Goal: Entertainment & Leisure: Consume media (video, audio)

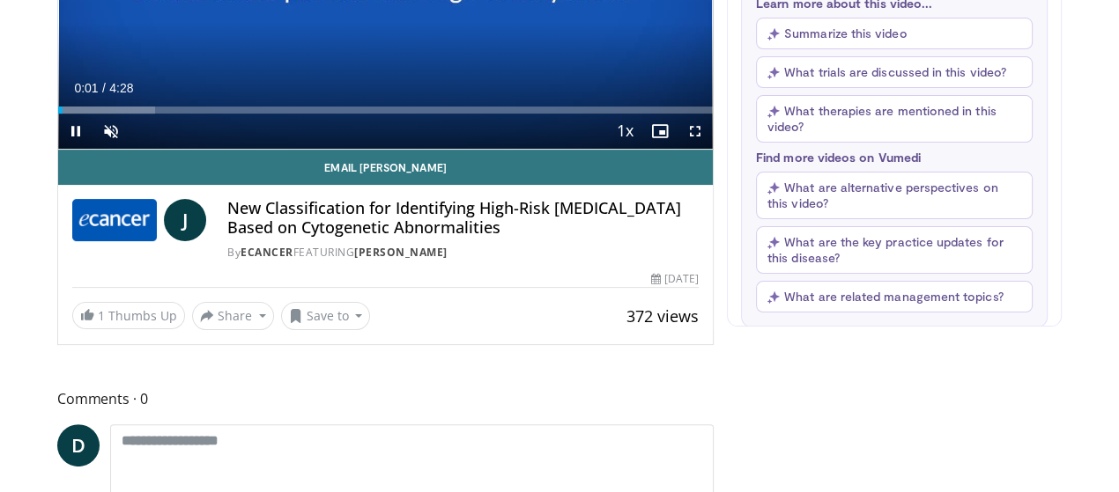
scroll to position [313, 0]
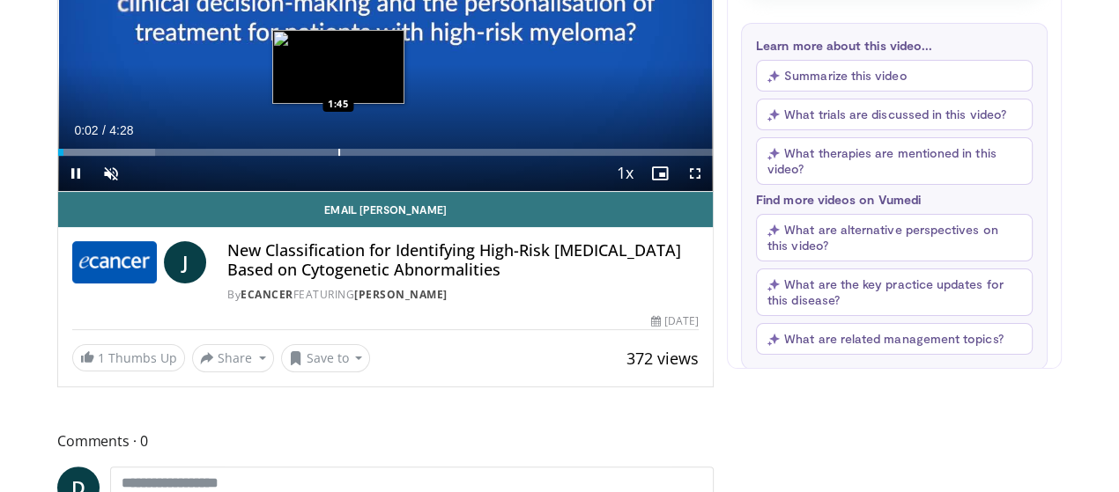
click at [292, 156] on div "Loaded : 14.75% 0:02 1:45" at bounding box center [385, 152] width 655 height 7
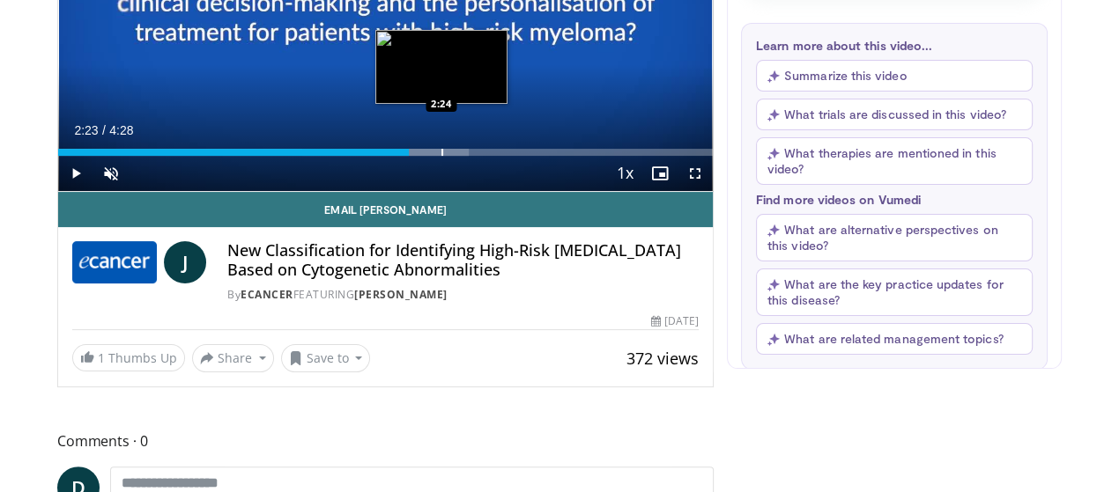
click at [396, 156] on div "Loaded : 62.78% 2:23 2:24" at bounding box center [385, 147] width 655 height 17
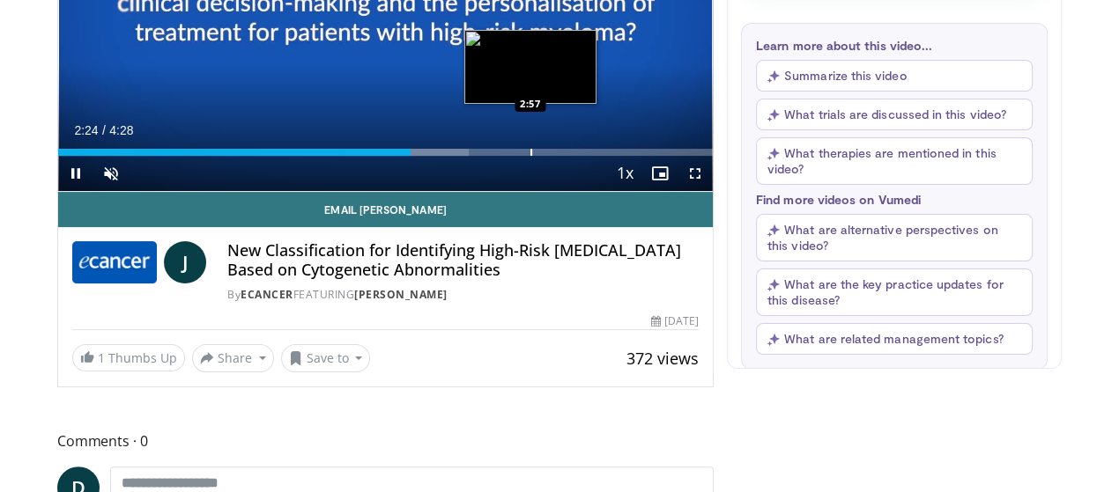
click at [528, 156] on div "Loaded : 62.78% 2:24 2:57" at bounding box center [385, 147] width 655 height 17
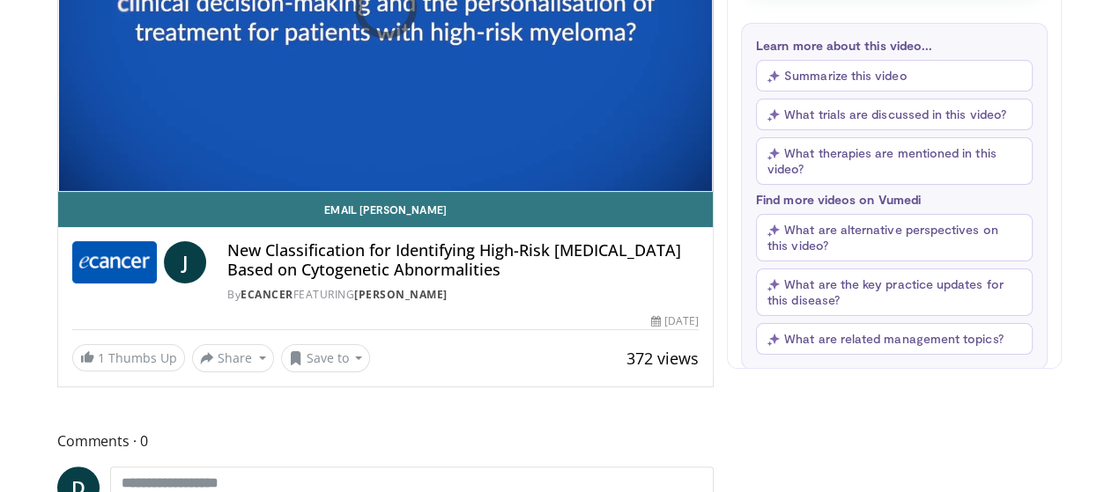
click at [528, 180] on div "10 seconds Tap to unmute" at bounding box center [385, 7] width 655 height 367
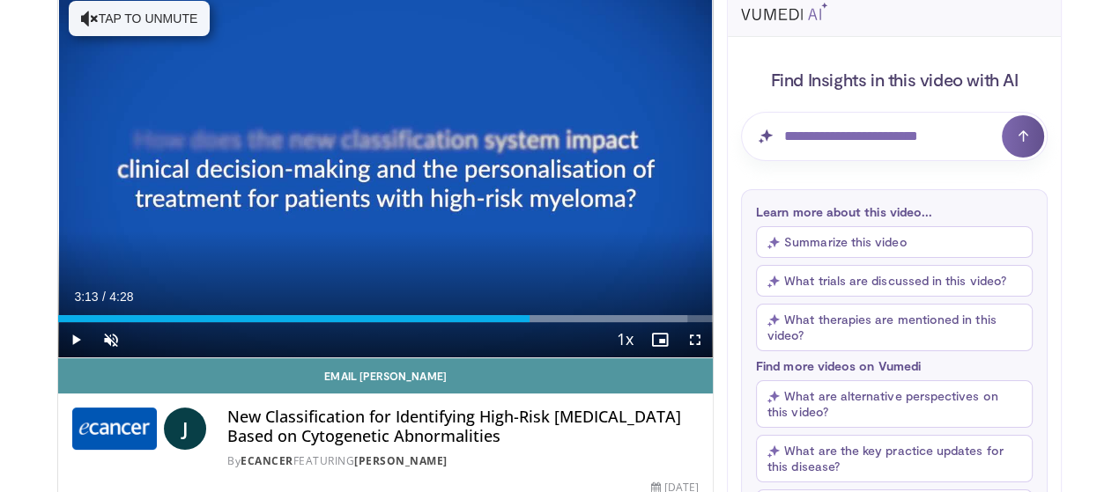
scroll to position [137, 0]
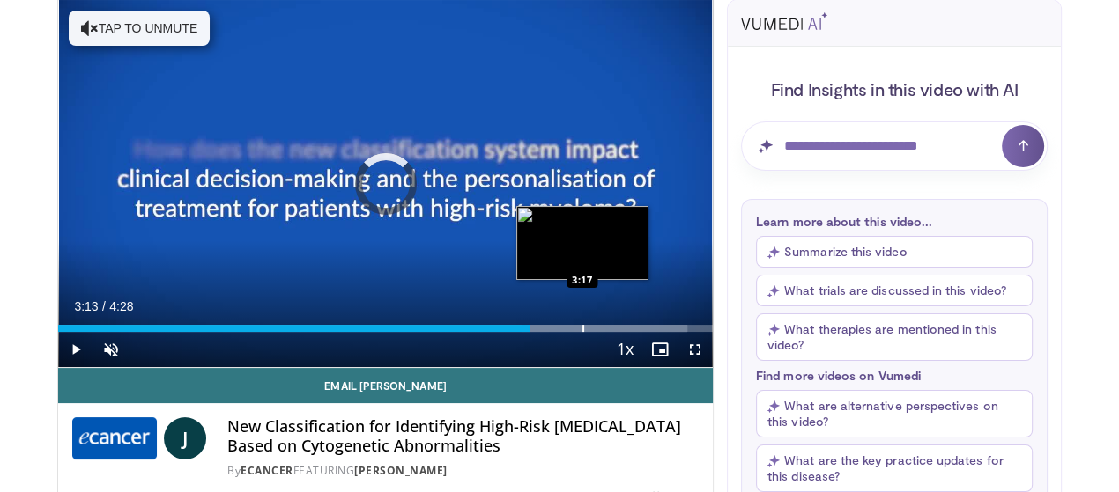
click at [537, 332] on div "Loaded : 96.04% 3:13 3:17" at bounding box center [385, 323] width 655 height 17
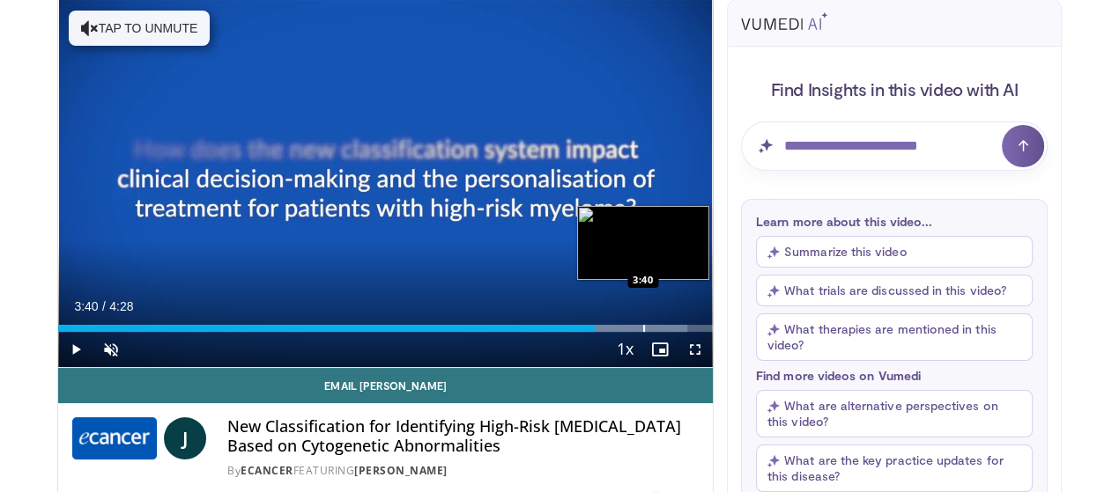
click at [599, 332] on div "Loaded : 96.04% 3:40 3:40" at bounding box center [385, 323] width 655 height 17
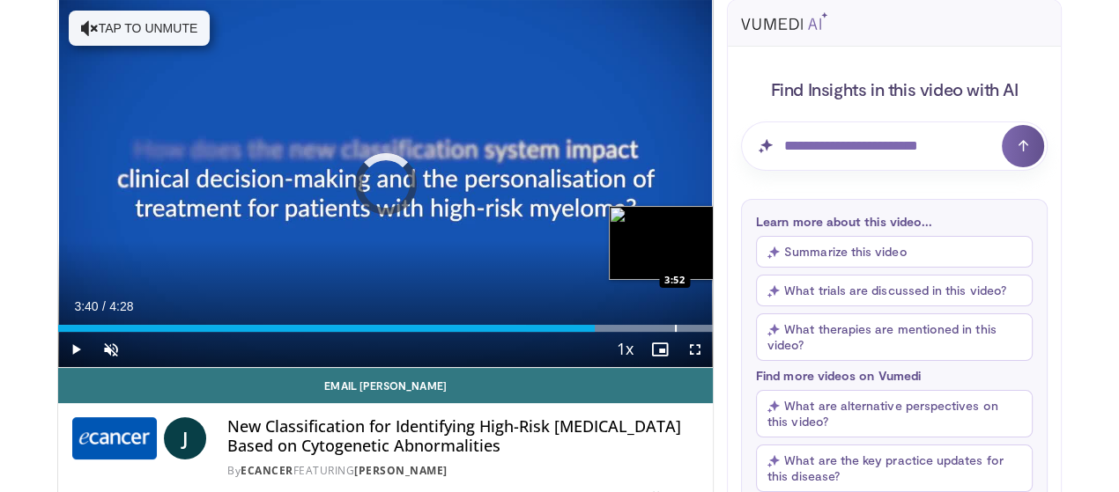
click at [632, 332] on div "Progress Bar" at bounding box center [619, 328] width 187 height 7
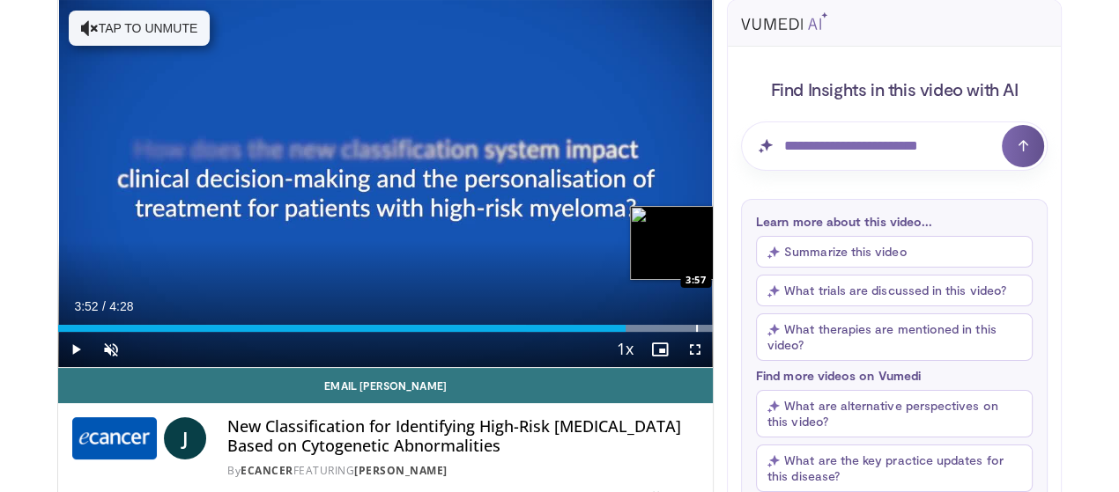
click at [696, 332] on div "Progress Bar" at bounding box center [697, 328] width 2 height 7
click at [713, 332] on div "Progress Bar" at bounding box center [714, 328] width 2 height 7
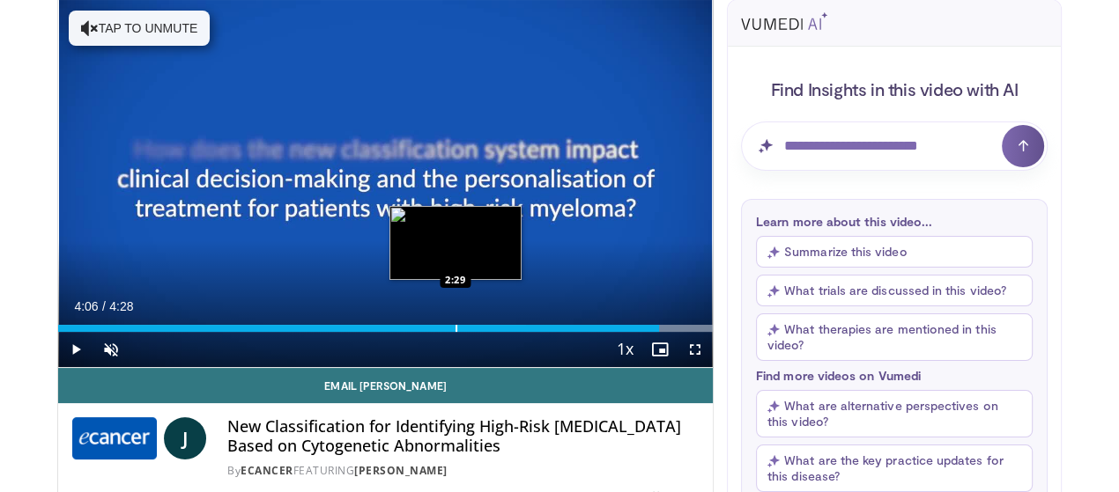
click at [409, 332] on div "Loaded : 100.00% 4:06 2:29" at bounding box center [385, 323] width 655 height 17
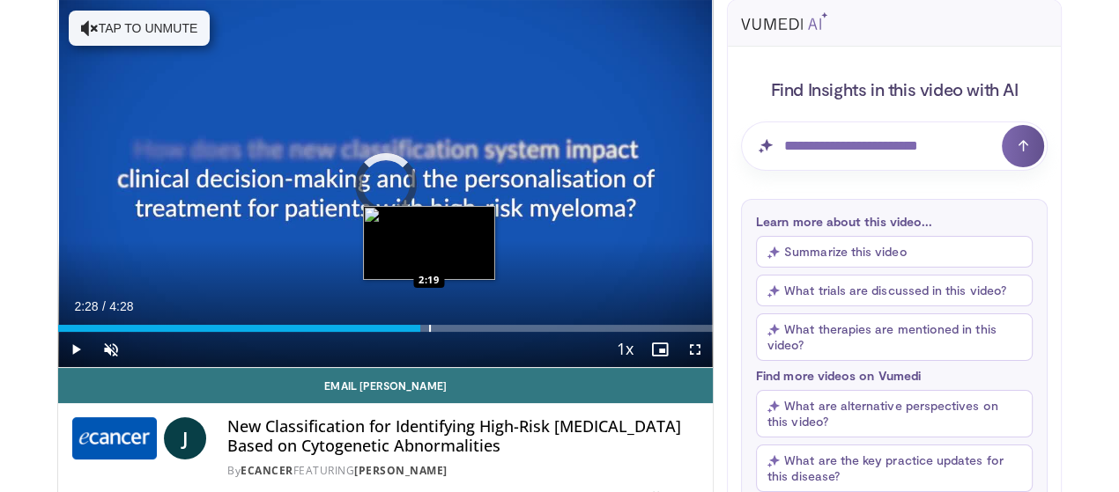
click at [429, 332] on div "Progress Bar" at bounding box center [430, 328] width 2 height 7
click at [371, 332] on div "Loaded : 67.04% 2:14 2:14" at bounding box center [385, 323] width 655 height 17
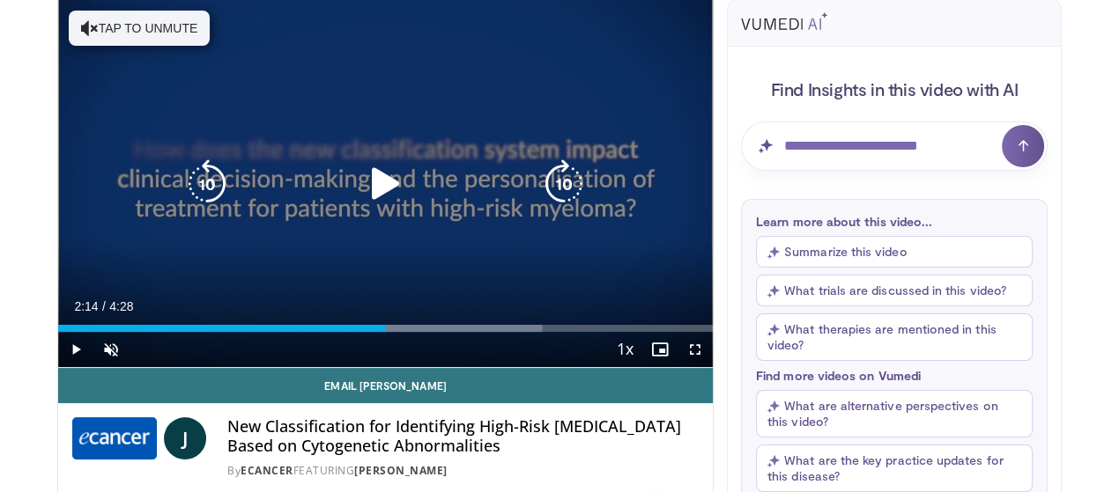
click at [363, 203] on icon "Video Player" at bounding box center [384, 183] width 49 height 49
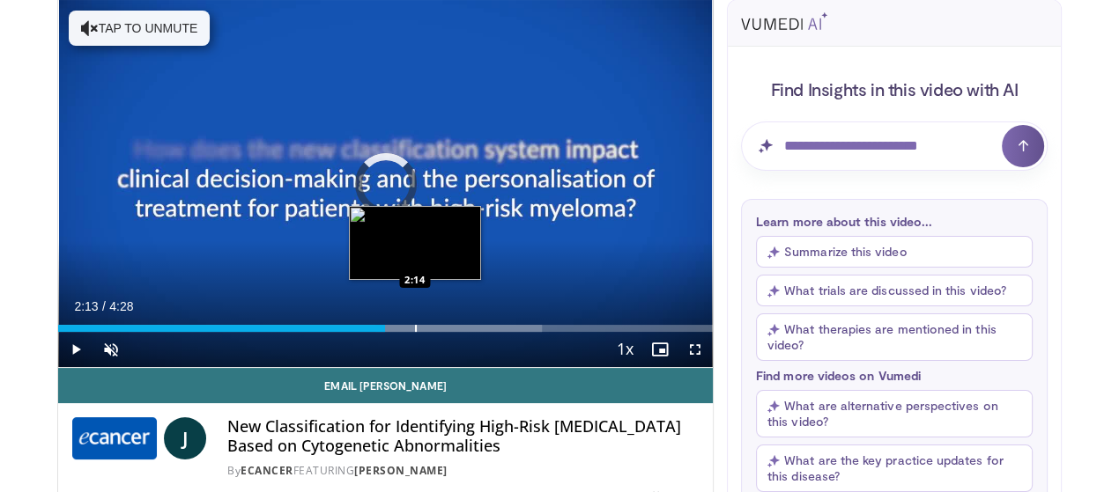
click at [369, 332] on div "Loaded : 73.87% 2:13 2:14" at bounding box center [385, 328] width 655 height 7
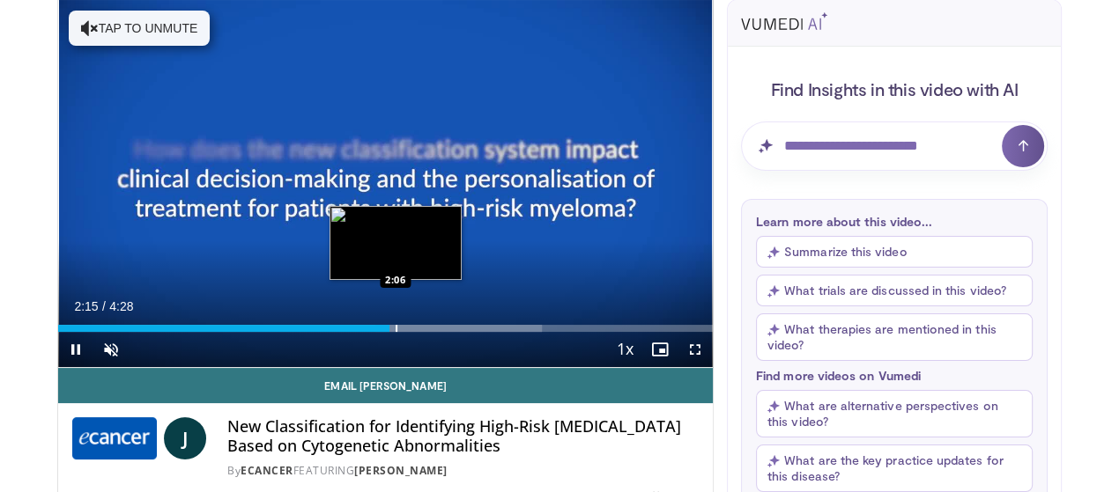
click at [351, 359] on video-js "**********" at bounding box center [385, 184] width 655 height 368
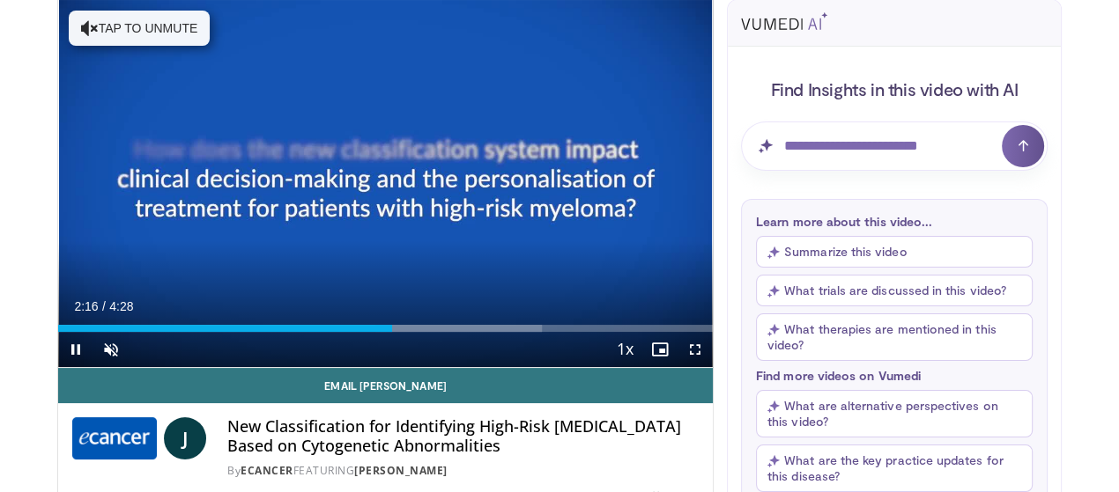
click at [388, 314] on div "Current Time 2:16 / Duration 4:28" at bounding box center [385, 307] width 655 height 16
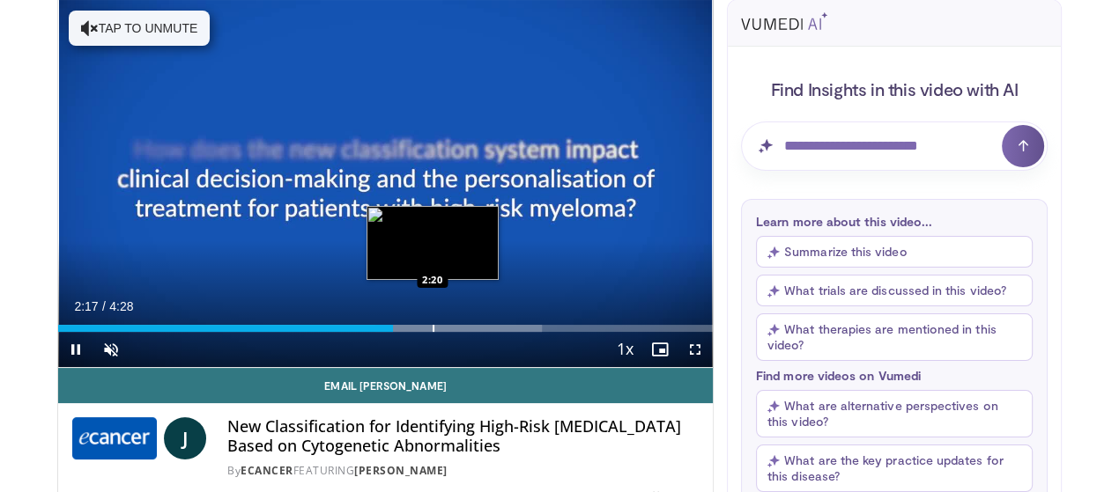
click at [433, 332] on div "Progress Bar" at bounding box center [434, 328] width 2 height 7
click at [442, 332] on div "Progress Bar" at bounding box center [443, 328] width 2 height 7
click at [435, 332] on div "Progress Bar" at bounding box center [436, 328] width 2 height 7
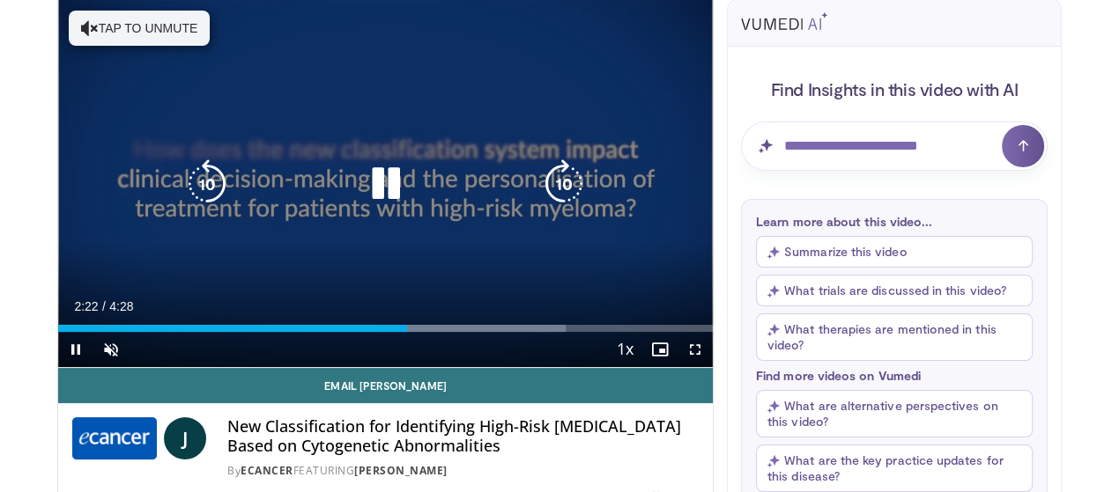
click at [371, 270] on div "10 seconds Tap to unmute" at bounding box center [385, 183] width 655 height 367
click at [369, 228] on div "10 seconds Tap to unmute" at bounding box center [385, 183] width 655 height 367
click at [369, 209] on icon "Video Player" at bounding box center [384, 183] width 49 height 49
click at [363, 196] on icon "Video Player" at bounding box center [384, 183] width 49 height 49
click at [407, 366] on div "Current Time 2:24 / Duration 4:28 Pause Skip Backward Skip Forward Unmute Loade…" at bounding box center [385, 349] width 655 height 35
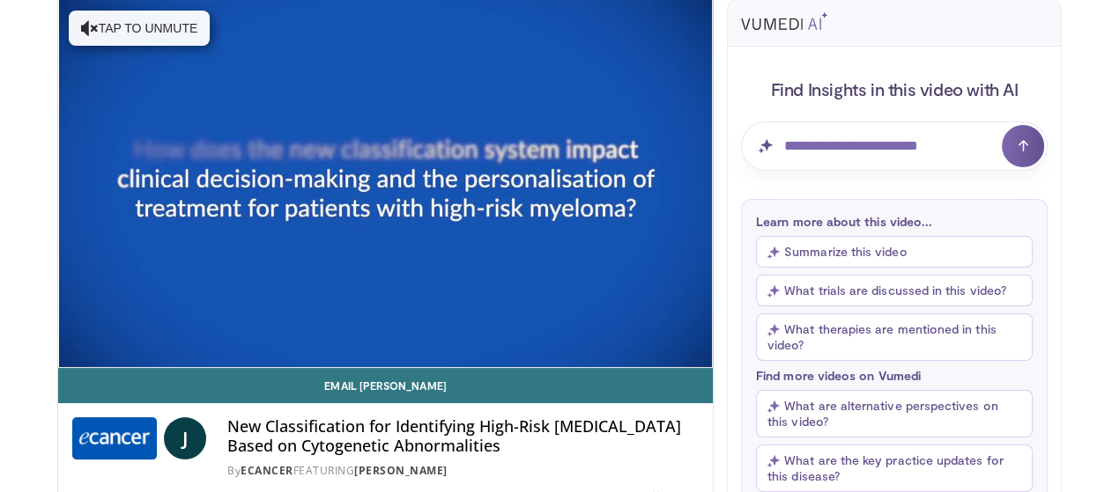
drag, startPoint x: 407, startPoint y: 366, endPoint x: 423, endPoint y: 359, distance: 17.7
click at [408, 366] on div "10 seconds Tap to unmute" at bounding box center [385, 183] width 655 height 367
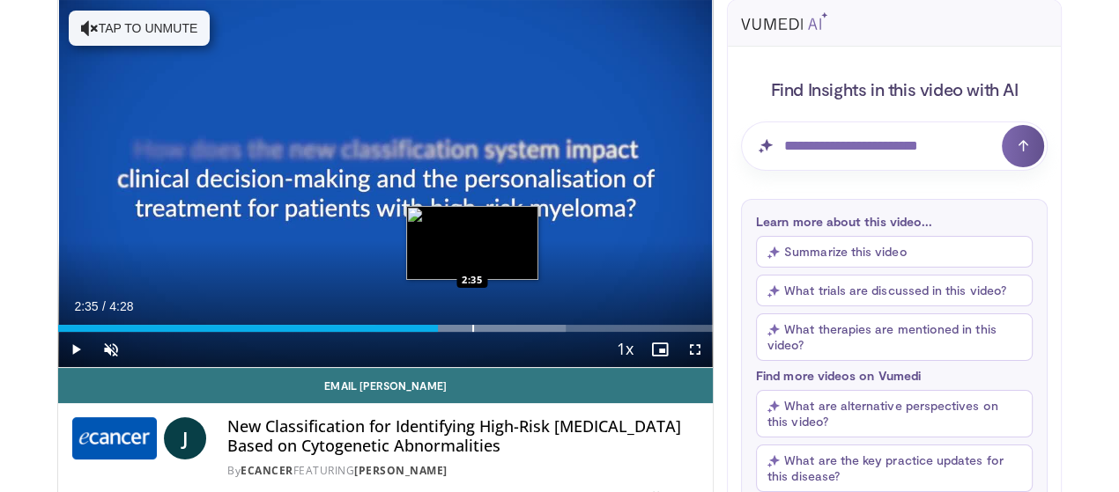
click at [429, 332] on div "Loaded : 77.56% 2:35 2:35" at bounding box center [385, 323] width 655 height 17
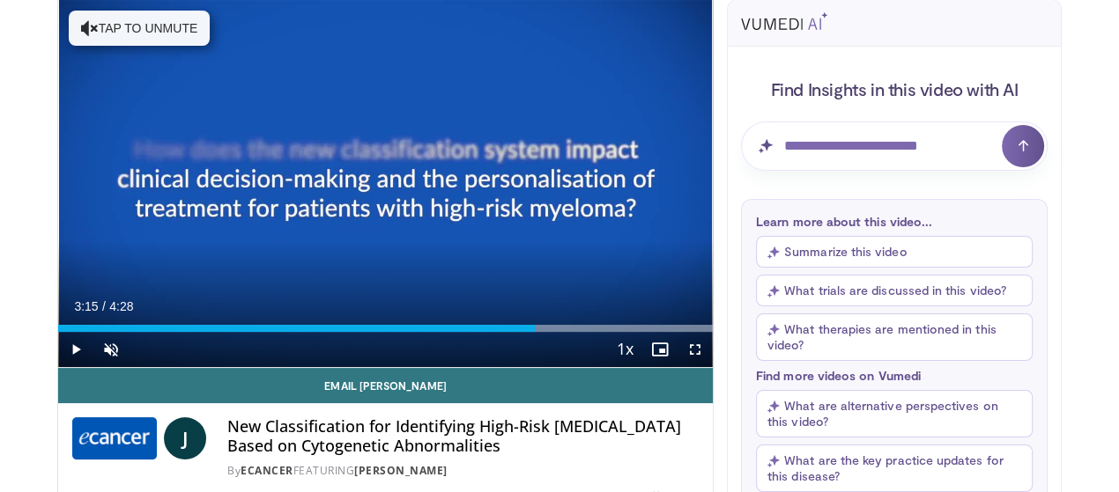
drag, startPoint x: 435, startPoint y: 356, endPoint x: 533, endPoint y: 359, distance: 97.8
click at [533, 332] on div "Loaded : 100.00% 3:15 3:15" at bounding box center [385, 323] width 655 height 17
